Goal: Book appointment/travel/reservation

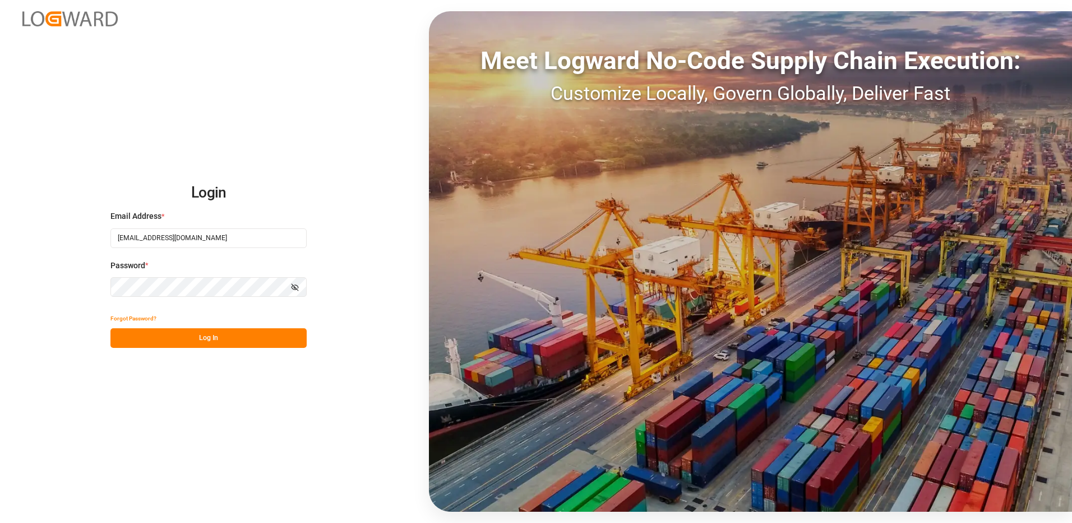
click at [196, 335] on button "Log In" at bounding box center [208, 338] width 196 height 20
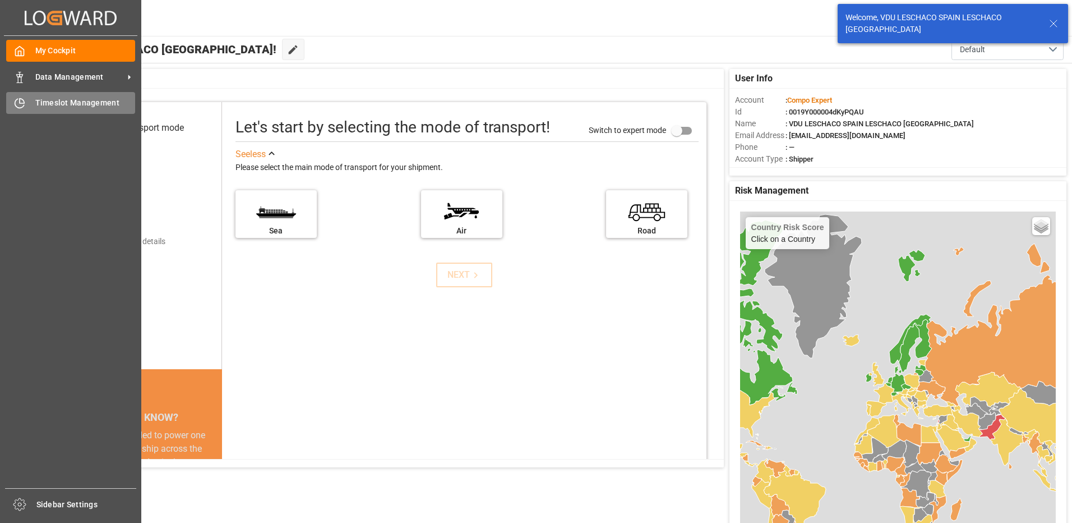
click at [22, 105] on icon at bounding box center [19, 103] width 11 height 11
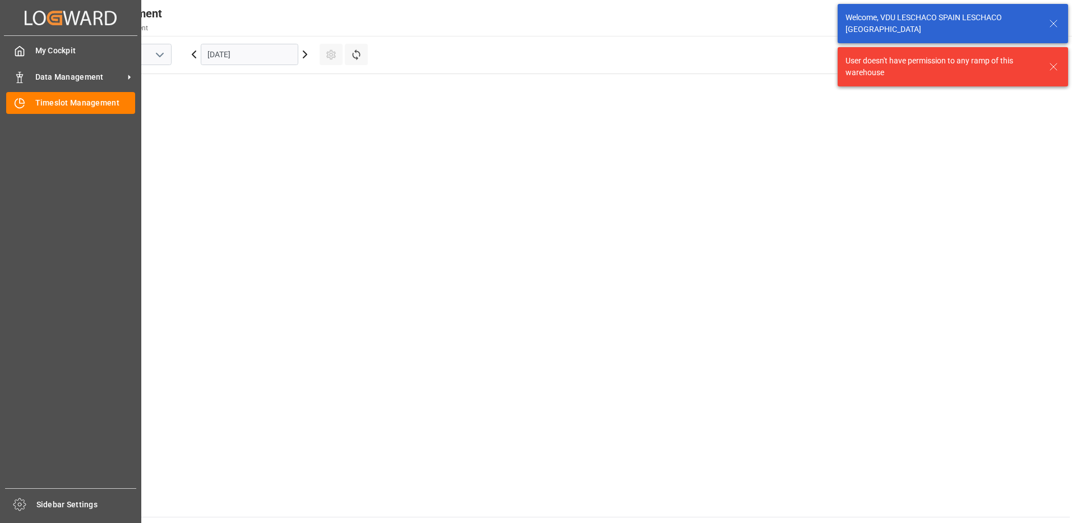
scroll to position [707, 0]
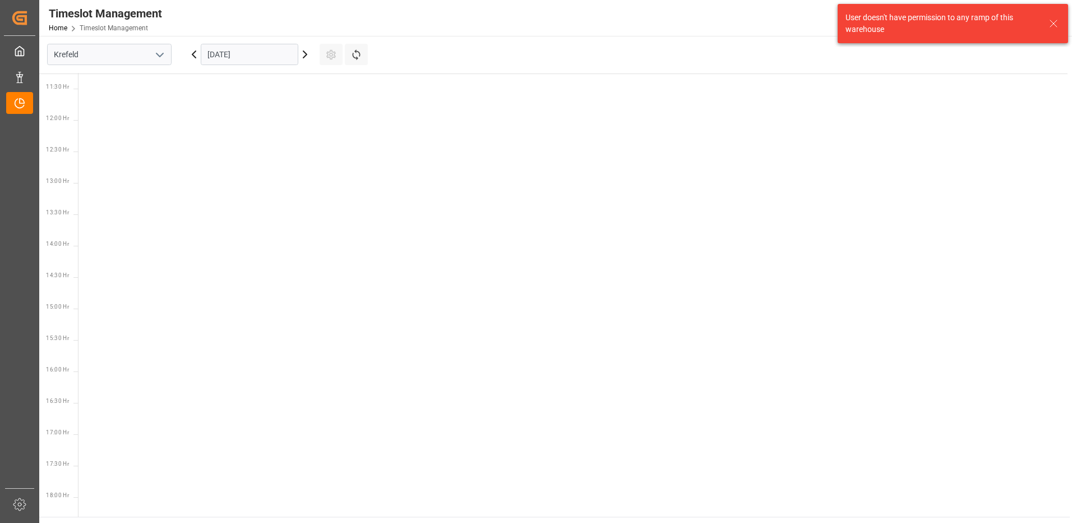
click at [165, 52] on icon "open menu" at bounding box center [159, 54] width 13 height 13
click at [90, 126] on div "La Vall d [PERSON_NAME]" at bounding box center [109, 129] width 123 height 25
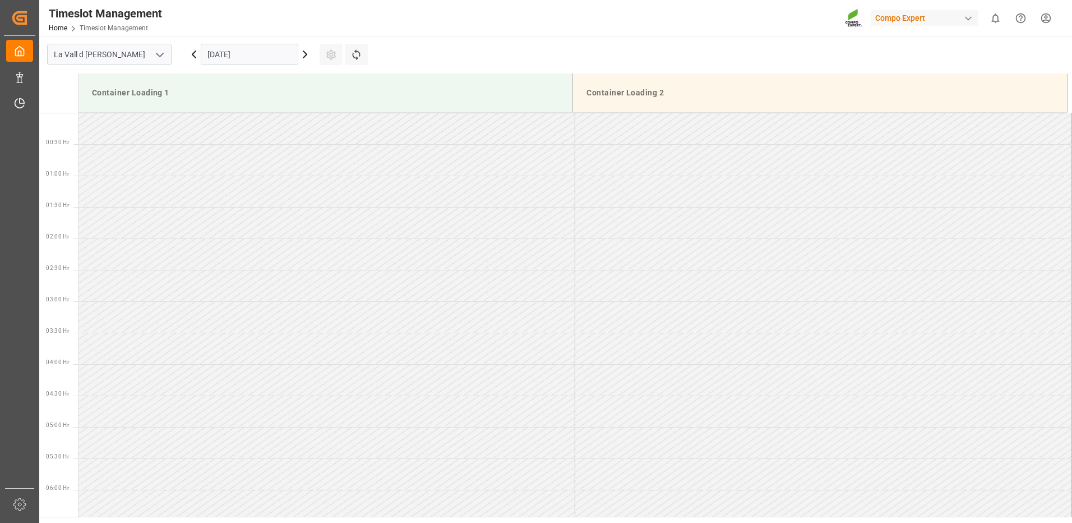
scroll to position [746, 0]
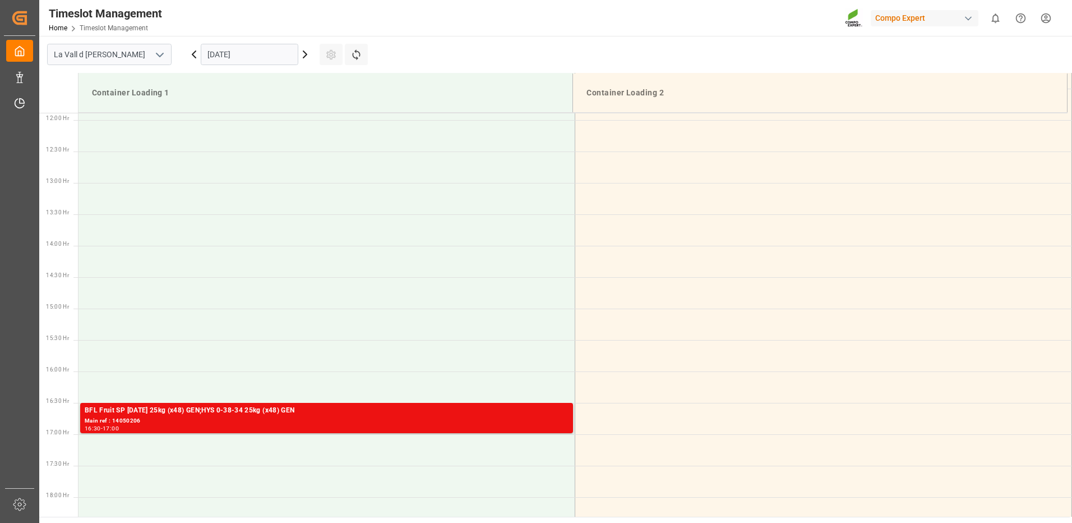
click at [295, 53] on input "[DATE]" at bounding box center [250, 54] width 98 height 21
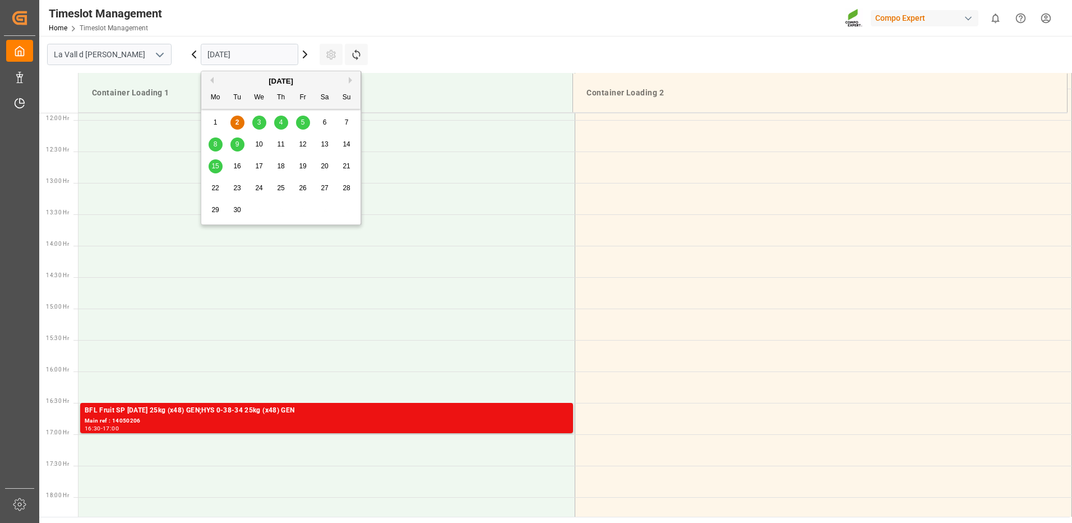
click at [218, 166] on span "15" at bounding box center [214, 166] width 7 height 8
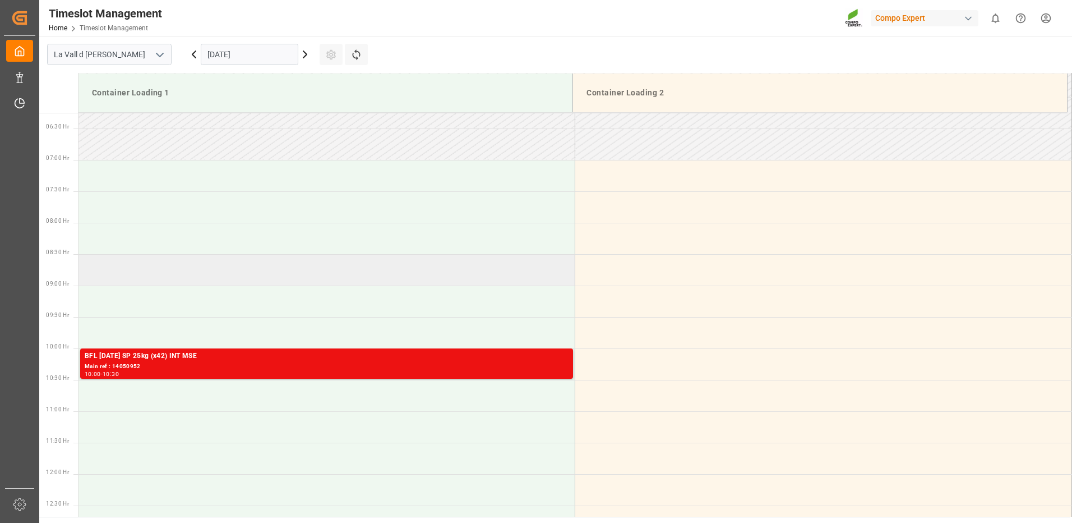
scroll to position [449, 0]
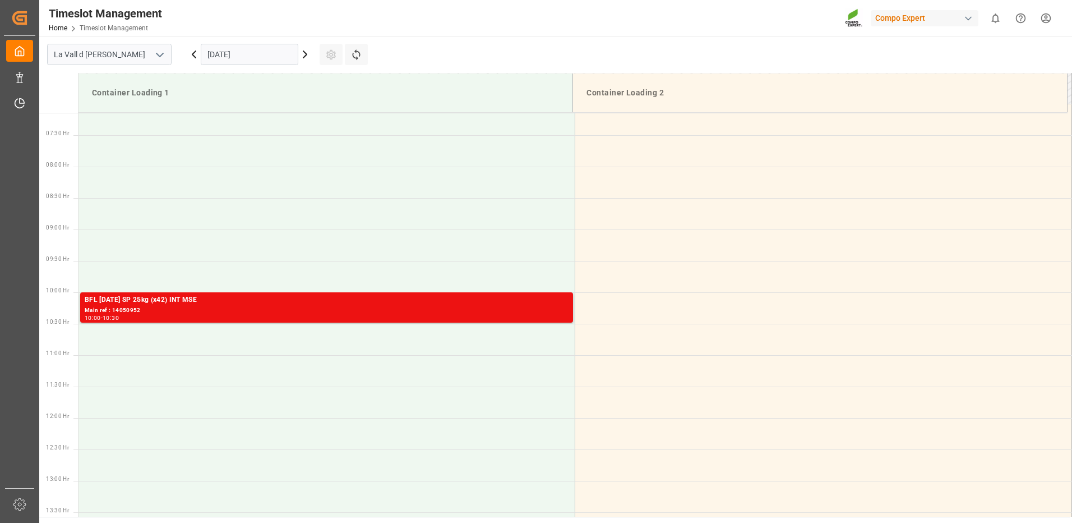
click at [306, 55] on icon at bounding box center [304, 54] width 3 height 7
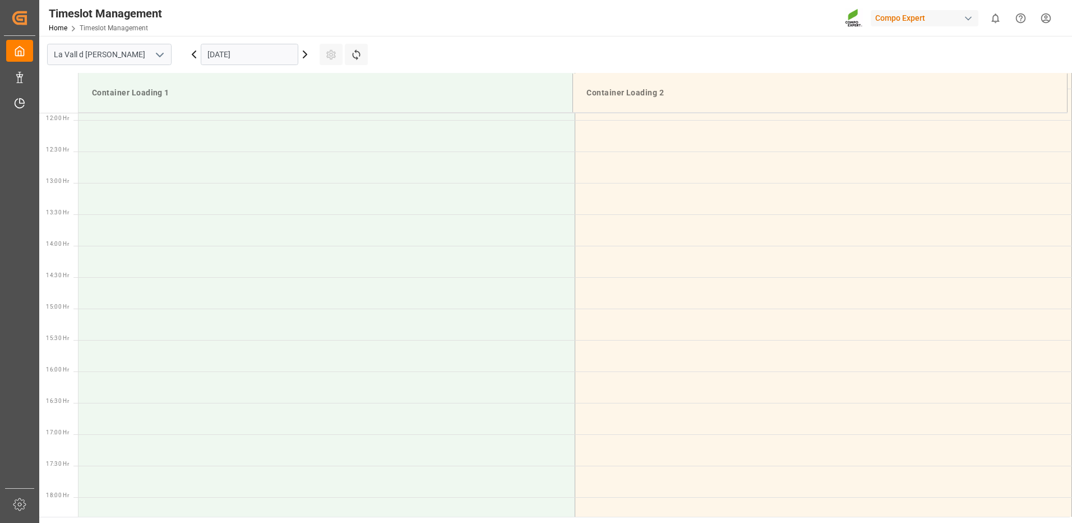
scroll to position [298, 0]
